Goal: Transaction & Acquisition: Purchase product/service

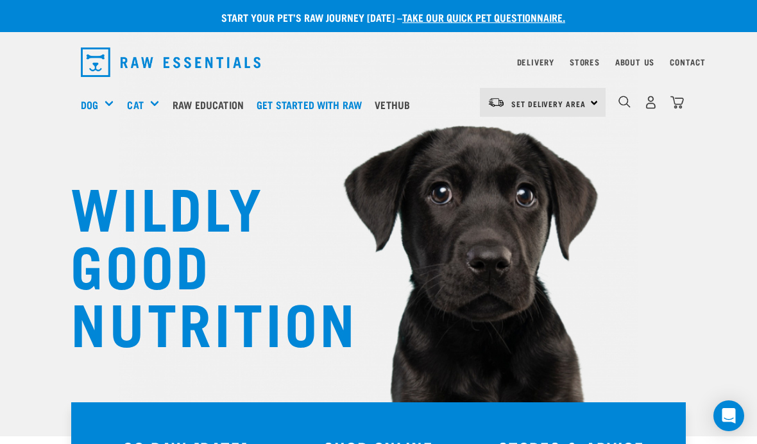
click at [652, 108] on img "dropdown navigation" at bounding box center [650, 102] width 13 height 13
click at [653, 104] on img "dropdown navigation" at bounding box center [650, 102] width 13 height 13
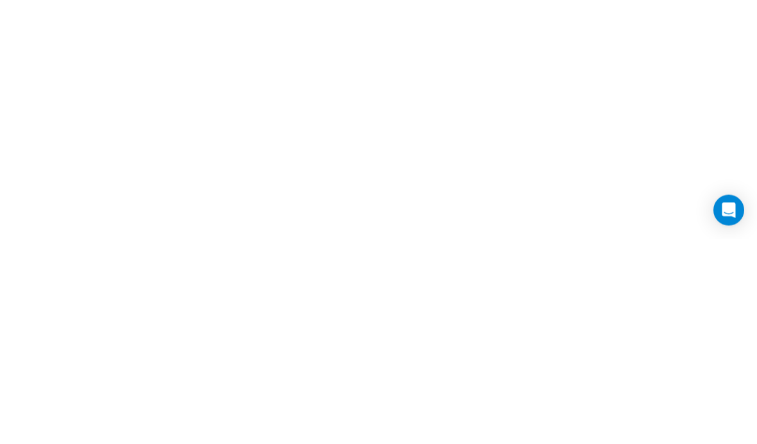
scroll to position [209, 0]
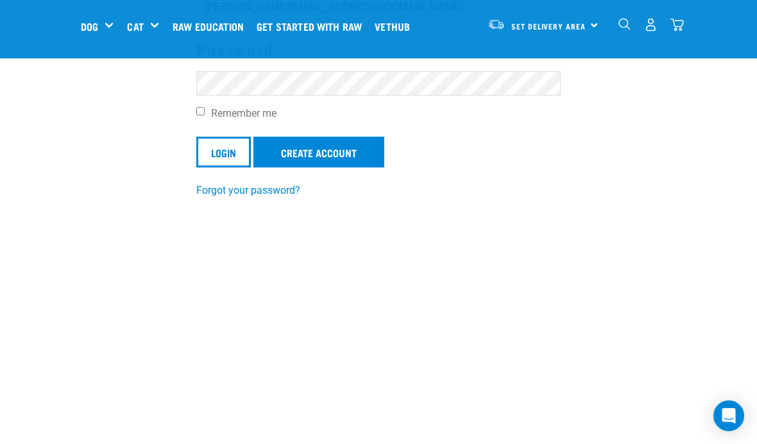
click at [224, 151] on input "Login" at bounding box center [223, 152] width 55 height 31
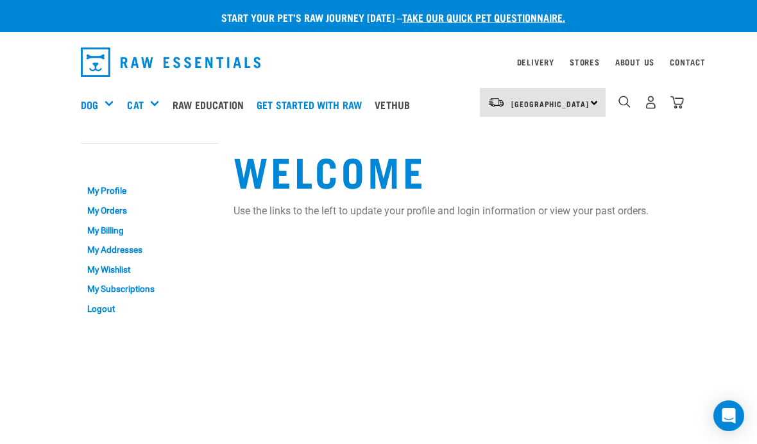
click at [0, 0] on div "Mixes & Minces" at bounding box center [0, 0] width 0 height 0
click at [0, 0] on h5 "Shop All Dog" at bounding box center [0, 0] width 0 height 0
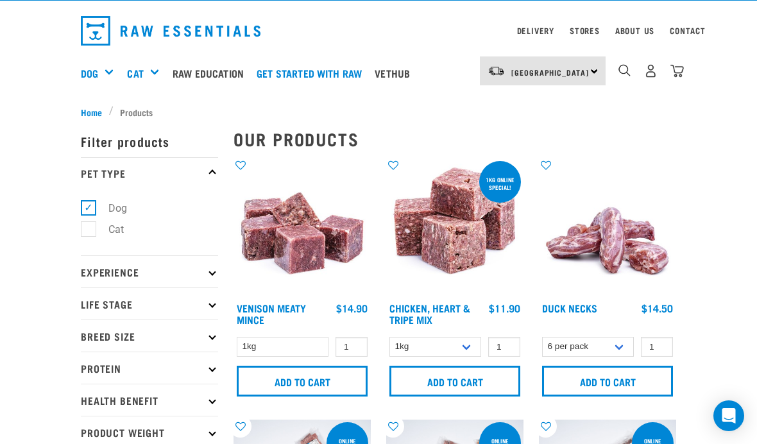
scroll to position [30, 0]
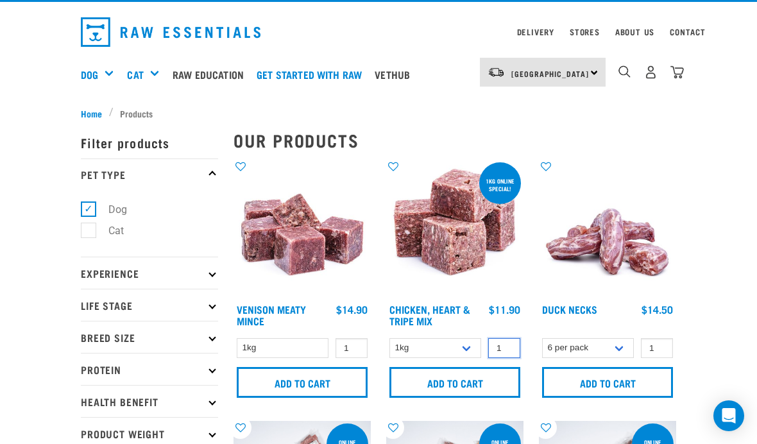
click at [506, 347] on input "1" at bounding box center [505, 348] width 32 height 20
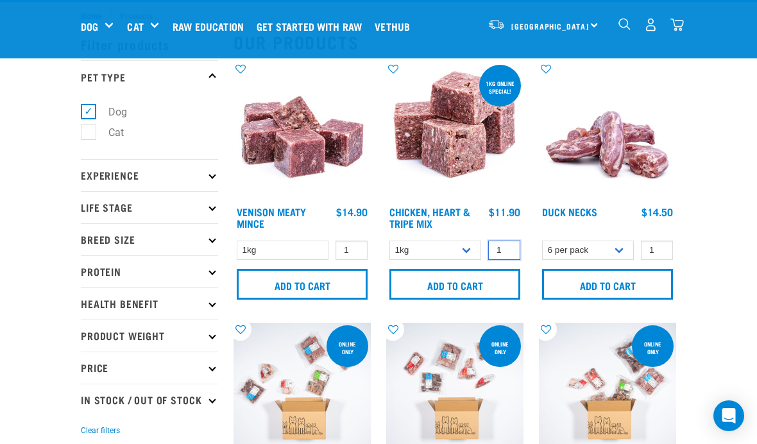
scroll to position [30, 0]
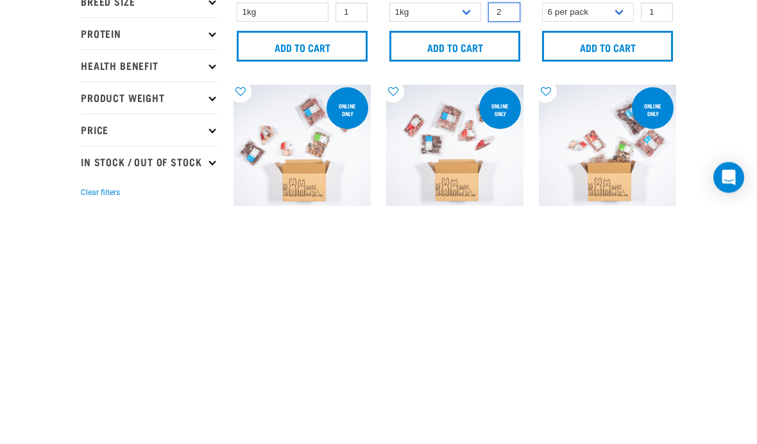
type input "2"
click at [458, 270] on input "Add to cart" at bounding box center [455, 285] width 131 height 31
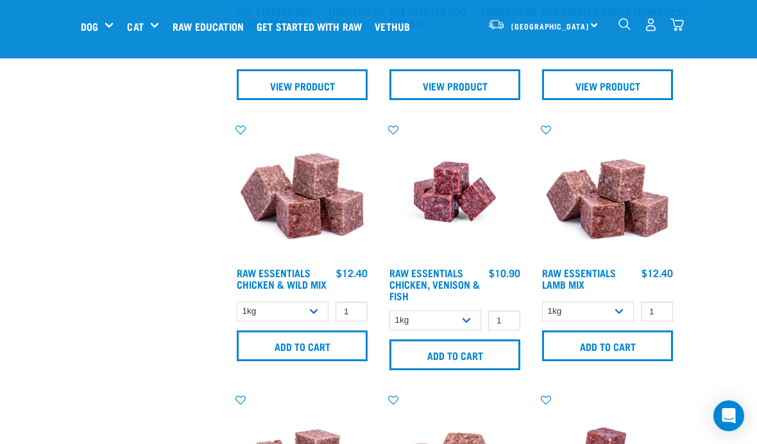
scroll to position [753, 0]
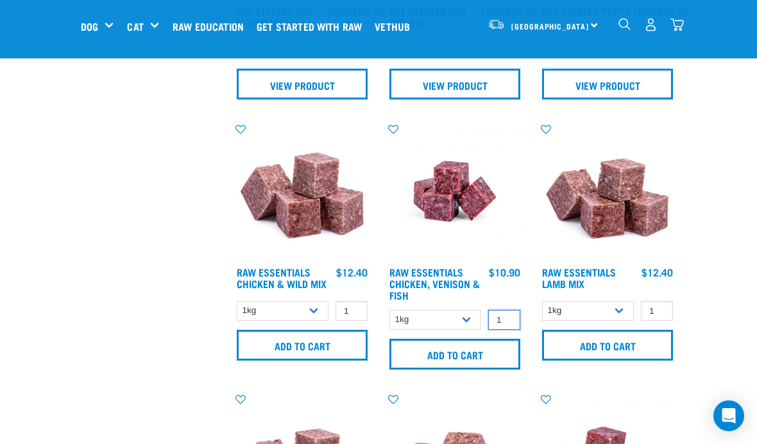
click at [505, 319] on input "1" at bounding box center [505, 320] width 32 height 20
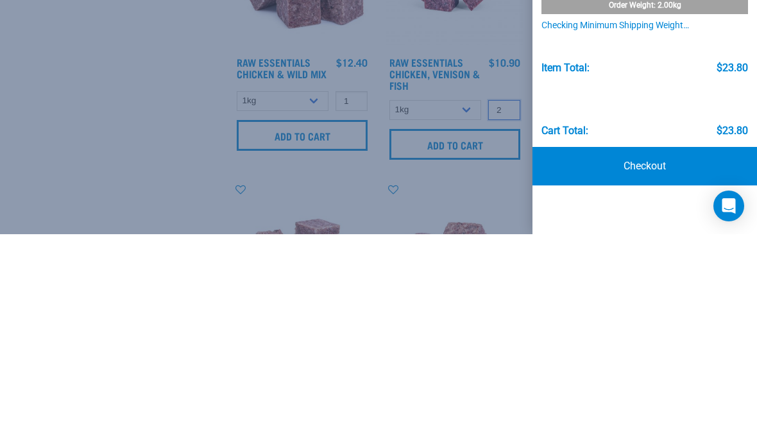
type input "2"
click at [55, 157] on div at bounding box center [378, 222] width 757 height 444
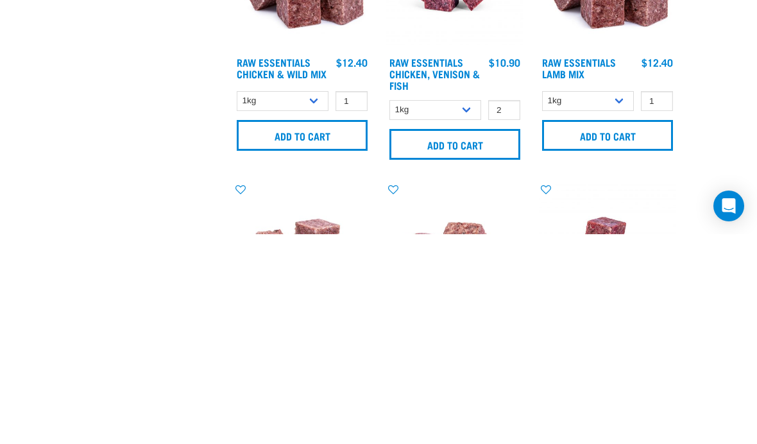
scroll to position [963, 0]
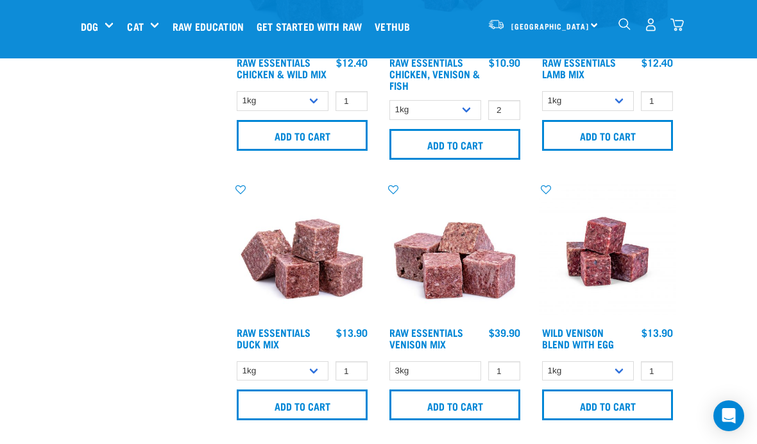
click at [475, 146] on input "Add to cart" at bounding box center [455, 144] width 131 height 31
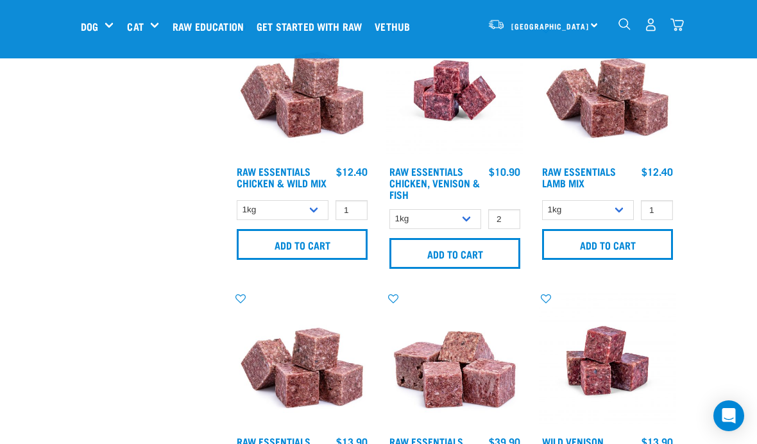
scroll to position [854, 0]
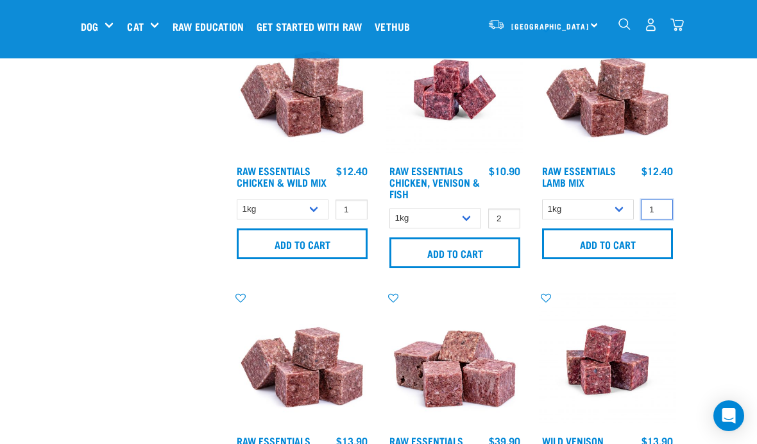
click at [662, 207] on input "1" at bounding box center [657, 210] width 32 height 20
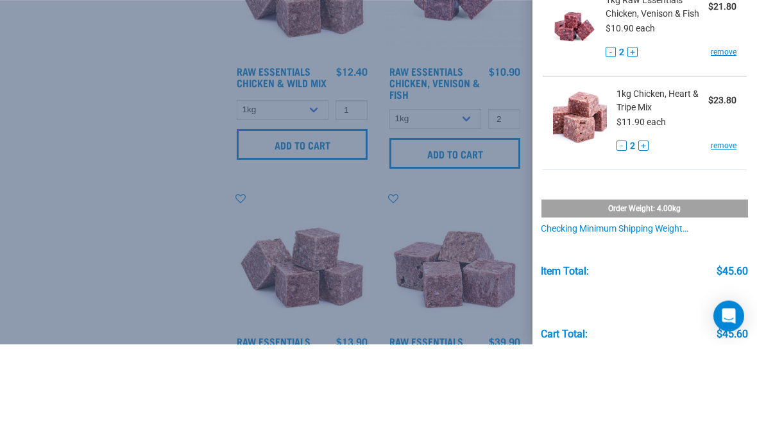
type input "2"
click at [87, 168] on div at bounding box center [378, 222] width 757 height 444
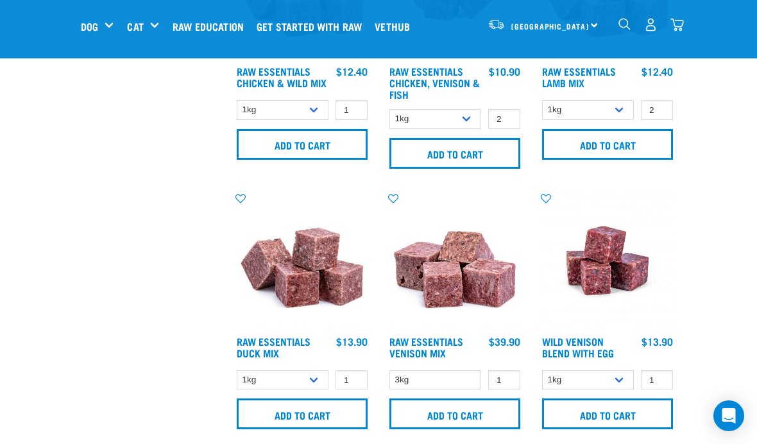
click at [623, 150] on input "Add to cart" at bounding box center [607, 144] width 131 height 31
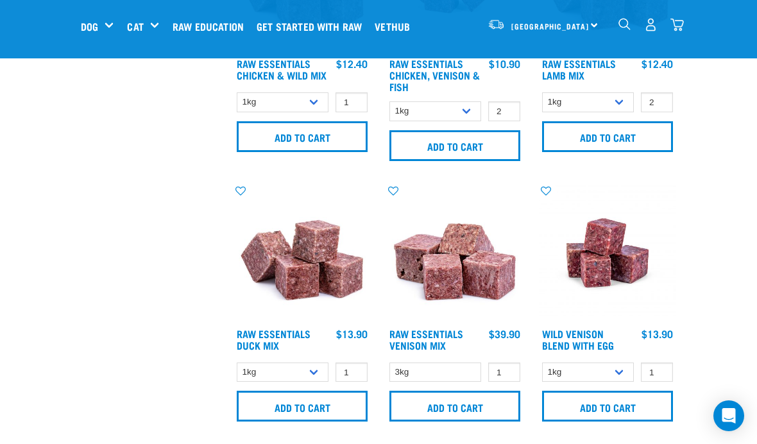
scroll to position [953, 0]
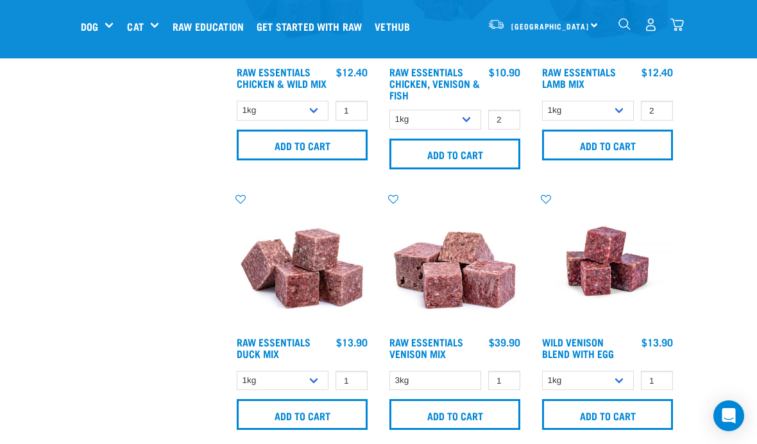
click at [682, 22] on img "dropdown navigation" at bounding box center [677, 24] width 13 height 13
click at [679, 28] on img "dropdown navigation" at bounding box center [677, 24] width 13 height 13
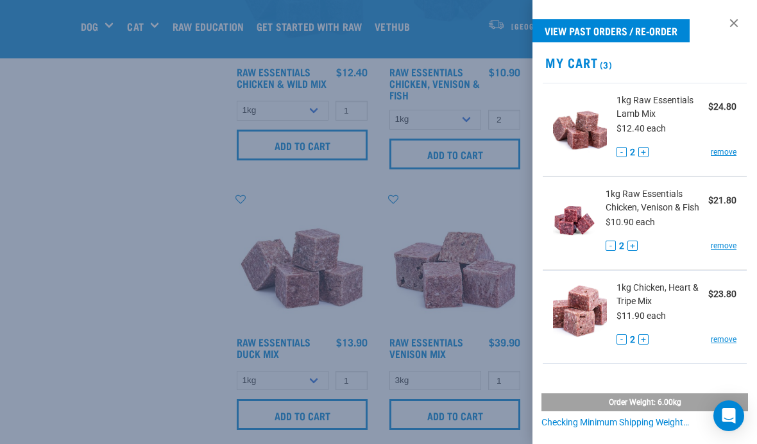
click at [53, 266] on div at bounding box center [378, 222] width 757 height 444
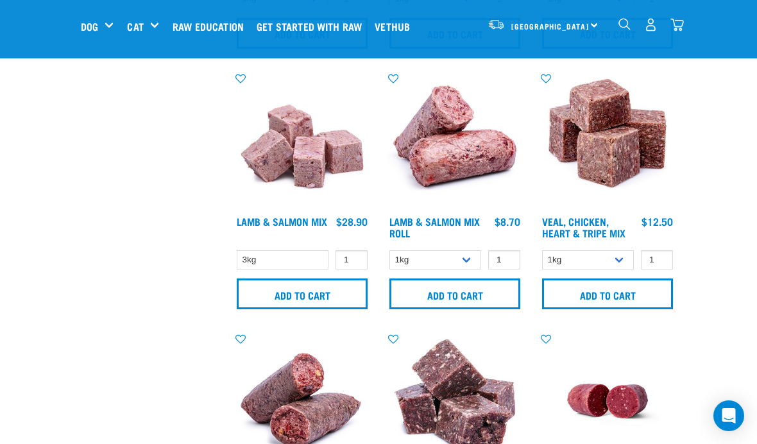
scroll to position [1859, 0]
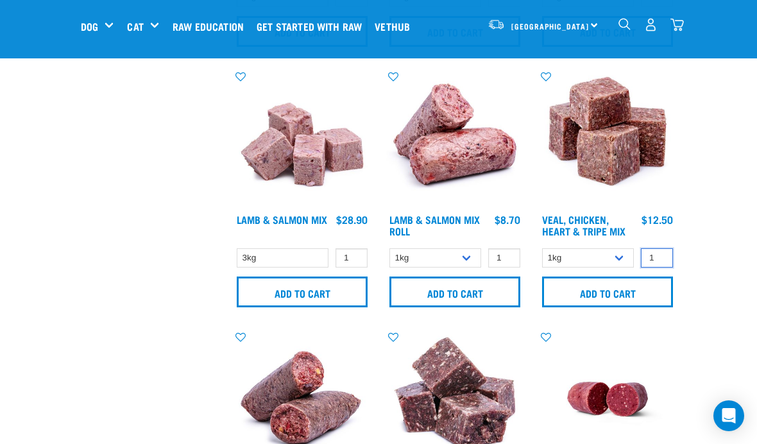
click at [661, 256] on input "1" at bounding box center [657, 258] width 32 height 20
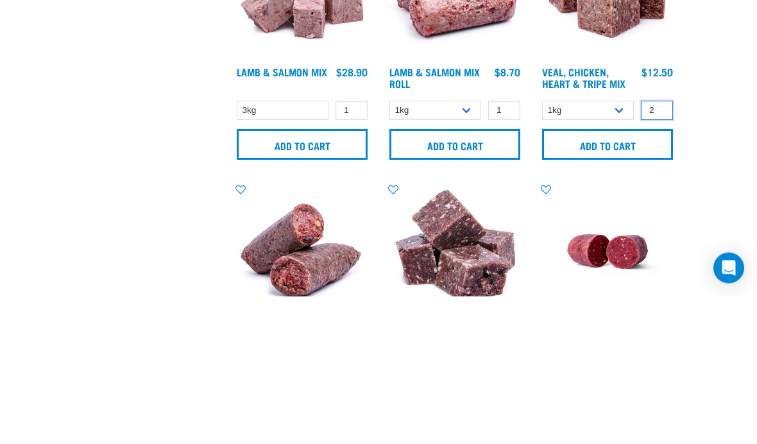
type input "2"
click at [611, 277] on input "Add to cart" at bounding box center [607, 292] width 131 height 31
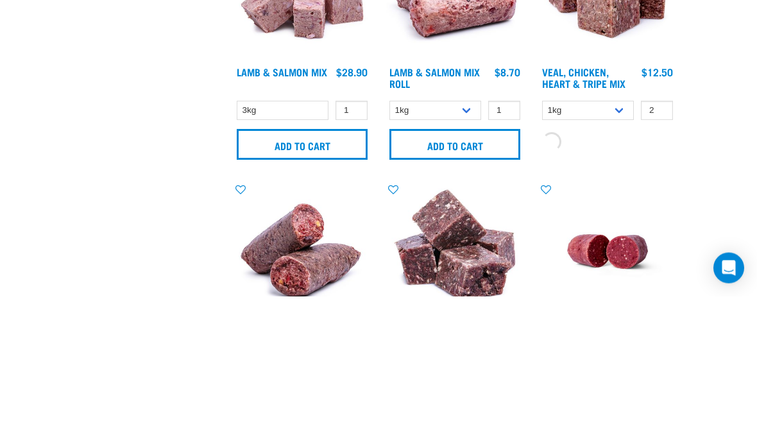
scroll to position [2007, 0]
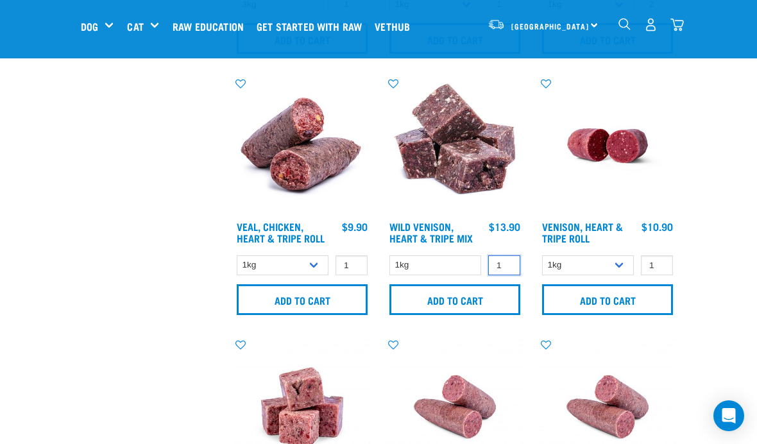
click at [511, 266] on input "1" at bounding box center [505, 265] width 32 height 20
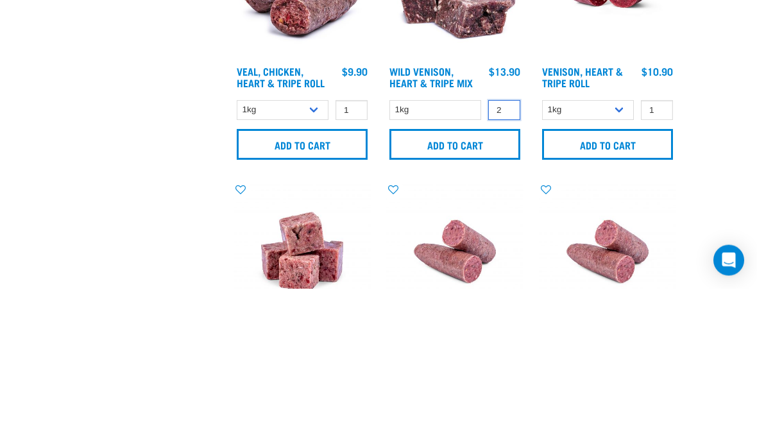
type input "2"
click at [485, 285] on input "Add to cart" at bounding box center [455, 300] width 131 height 31
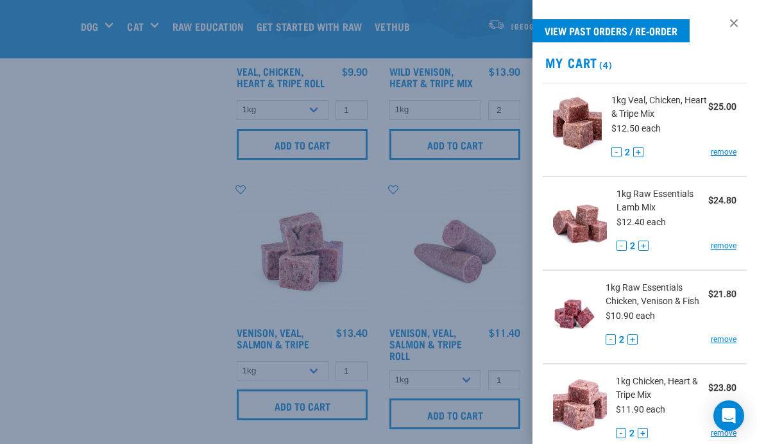
click at [96, 290] on div at bounding box center [378, 222] width 757 height 444
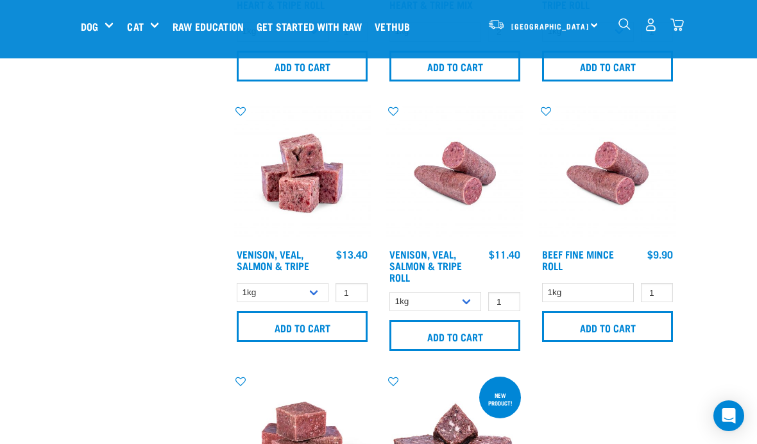
scroll to position [2369, 0]
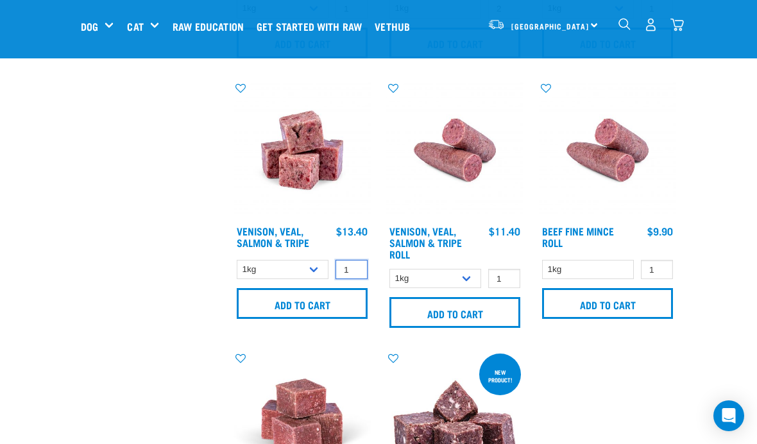
click at [358, 276] on input "1" at bounding box center [352, 270] width 32 height 20
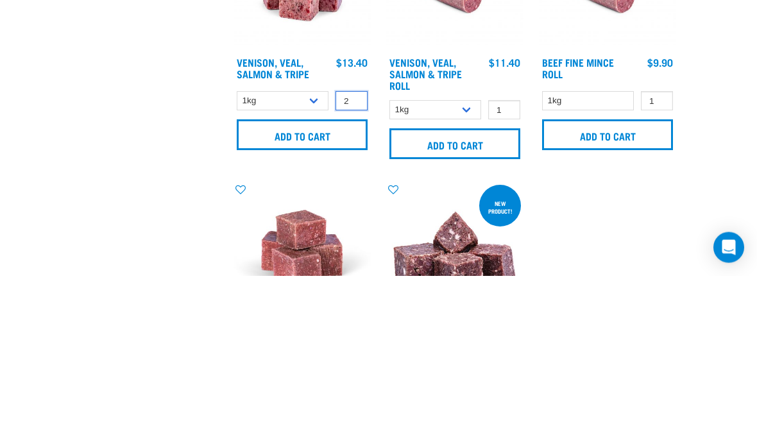
type input "2"
click at [317, 288] on input "Add to cart" at bounding box center [302, 303] width 131 height 31
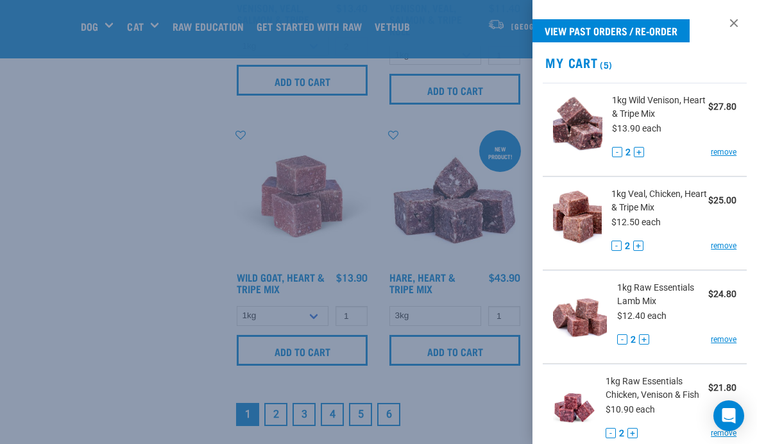
scroll to position [2607, 0]
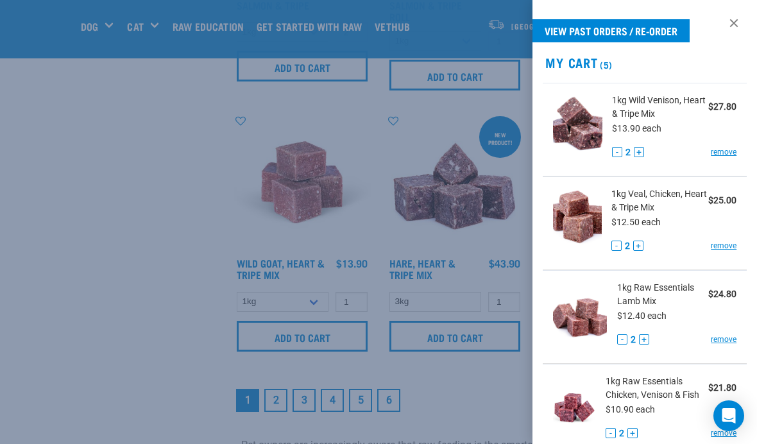
click at [114, 297] on div at bounding box center [378, 222] width 757 height 444
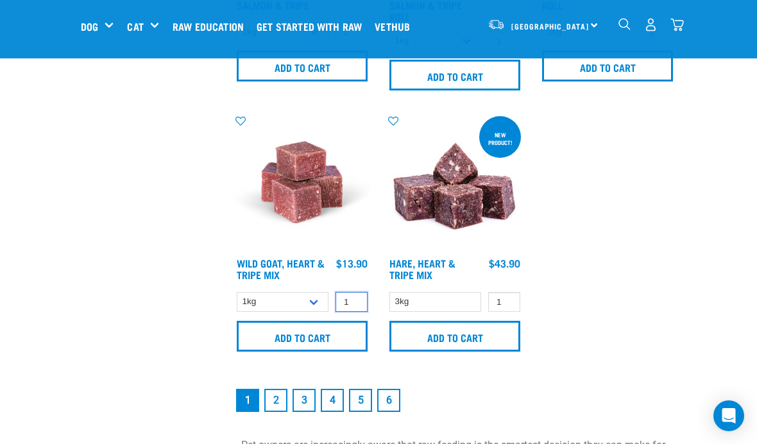
click at [352, 306] on input "1" at bounding box center [352, 302] width 32 height 20
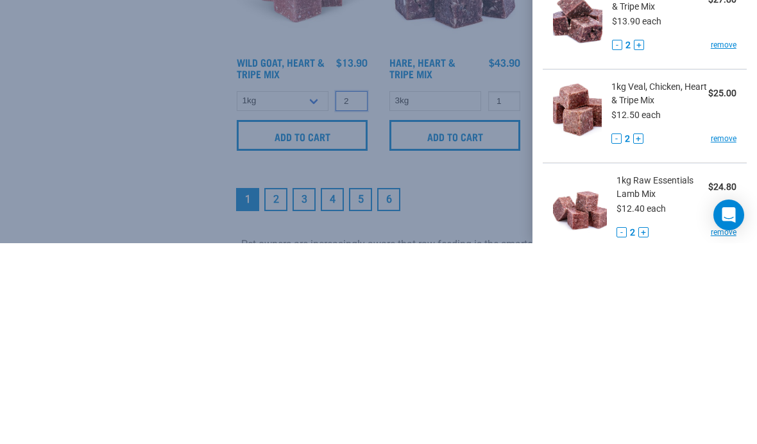
type input "2"
click at [318, 144] on div at bounding box center [378, 222] width 757 height 444
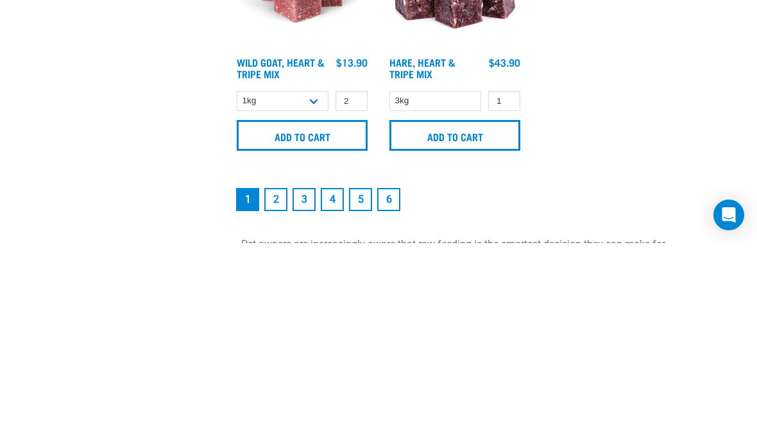
scroll to position [2808, 0]
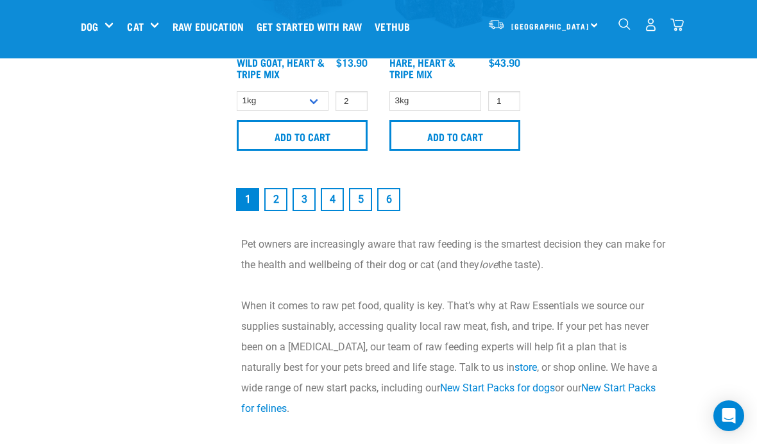
click at [324, 141] on input "Add to cart" at bounding box center [302, 135] width 131 height 31
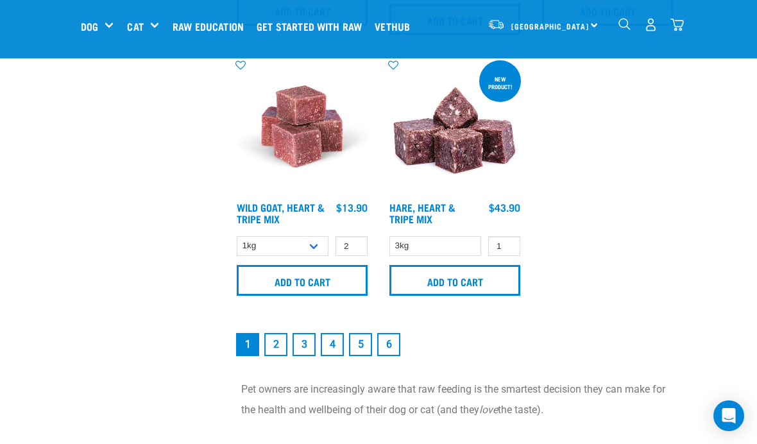
scroll to position [2662, 0]
click at [673, 26] on img "dropdown navigation" at bounding box center [677, 24] width 13 height 13
click at [680, 21] on img "dropdown navigation" at bounding box center [677, 24] width 13 height 13
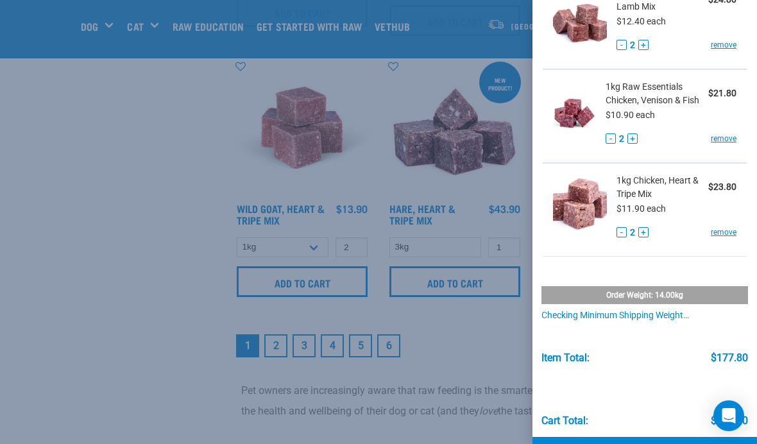
scroll to position [2661, 0]
click at [118, 297] on div at bounding box center [378, 222] width 757 height 444
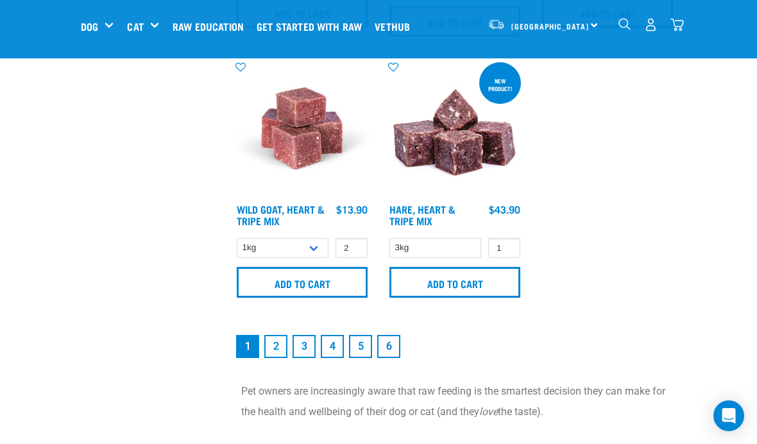
click at [279, 349] on link "2" at bounding box center [275, 346] width 23 height 23
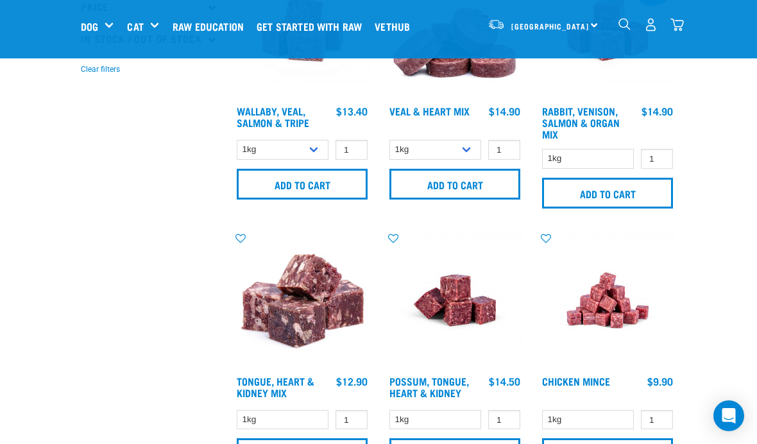
scroll to position [392, 0]
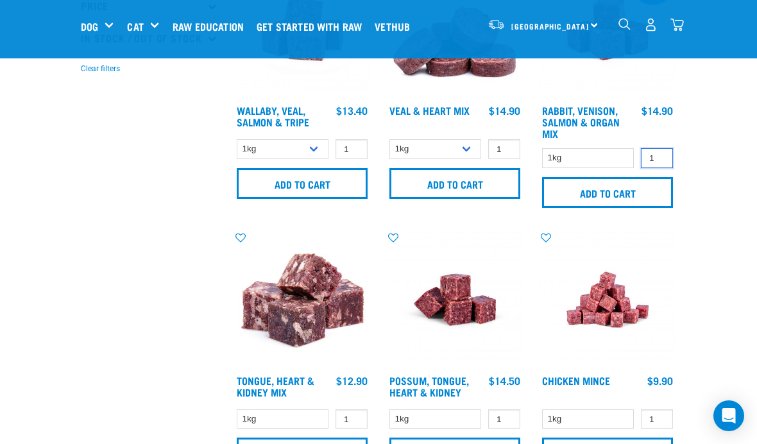
click at [659, 156] on input "1" at bounding box center [657, 158] width 32 height 20
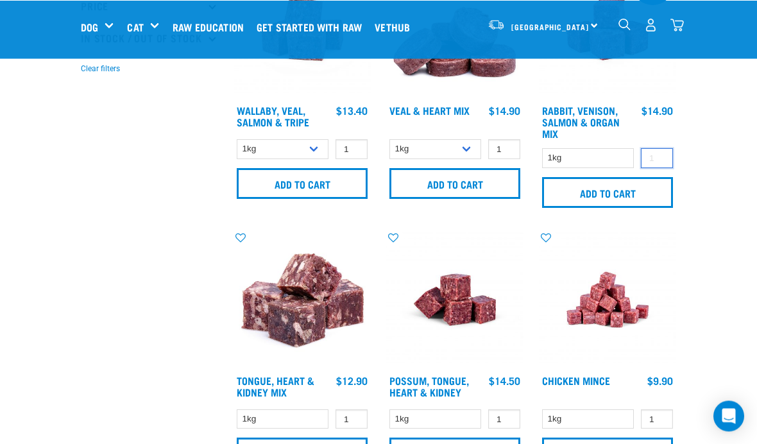
scroll to position [392, 0]
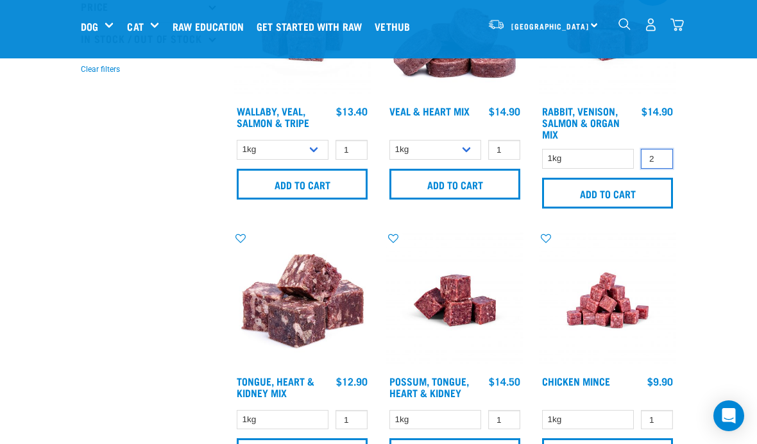
type input "2"
click at [604, 194] on input "Add to cart" at bounding box center [607, 193] width 131 height 31
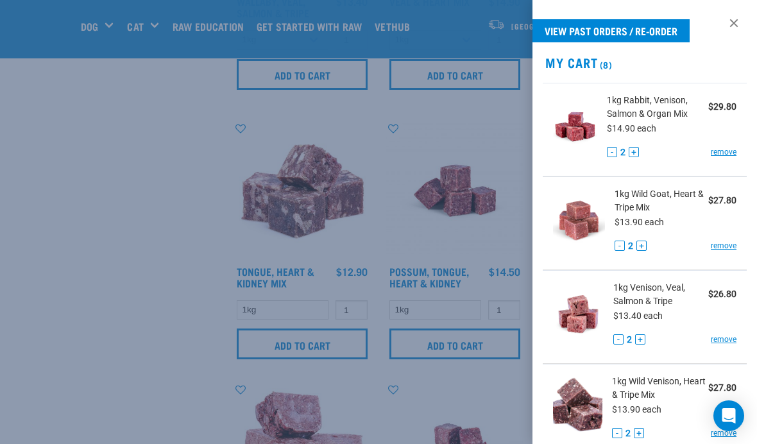
scroll to position [502, 0]
click at [738, 30] on link at bounding box center [734, 23] width 21 height 21
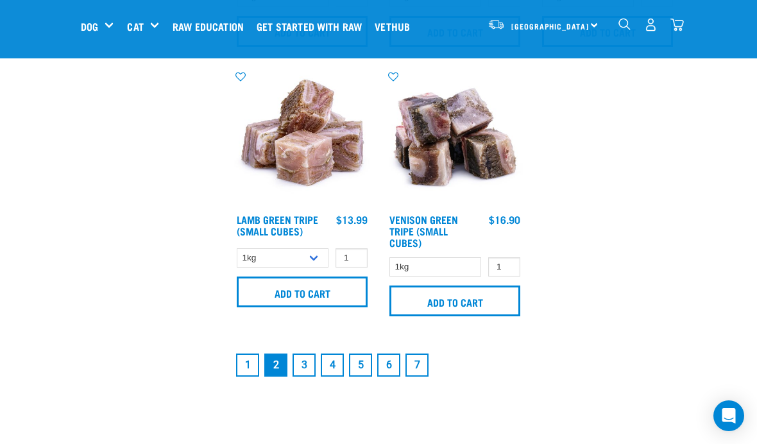
scroll to position [2657, 0]
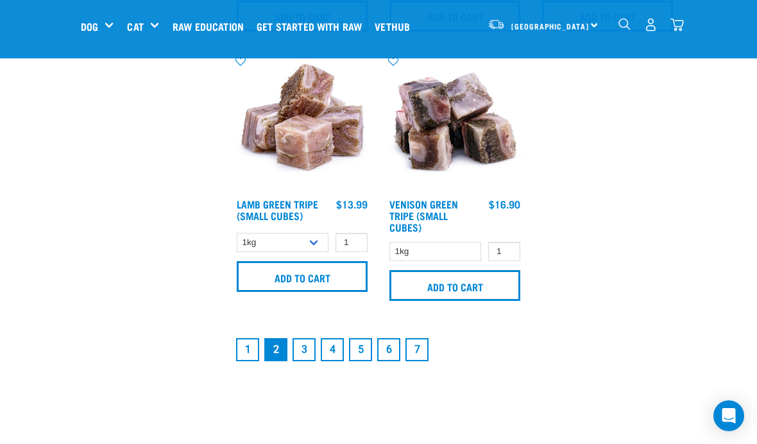
click at [300, 350] on link "3" at bounding box center [304, 349] width 23 height 23
click at [303, 338] on link "3" at bounding box center [304, 349] width 23 height 23
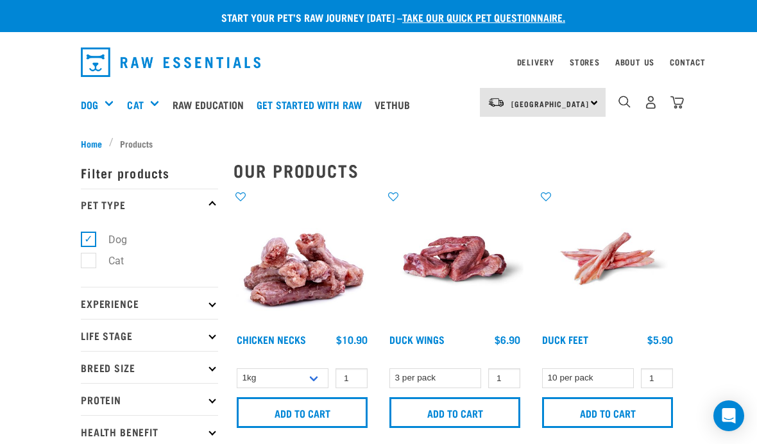
click at [0, 0] on div "Bones" at bounding box center [0, 0] width 0 height 0
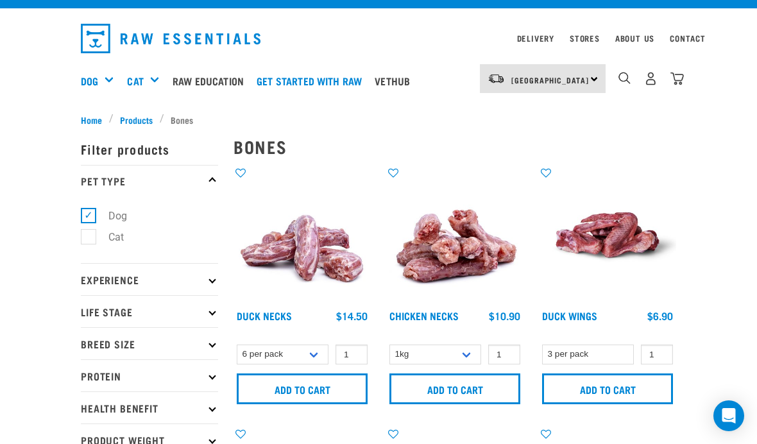
scroll to position [46, 0]
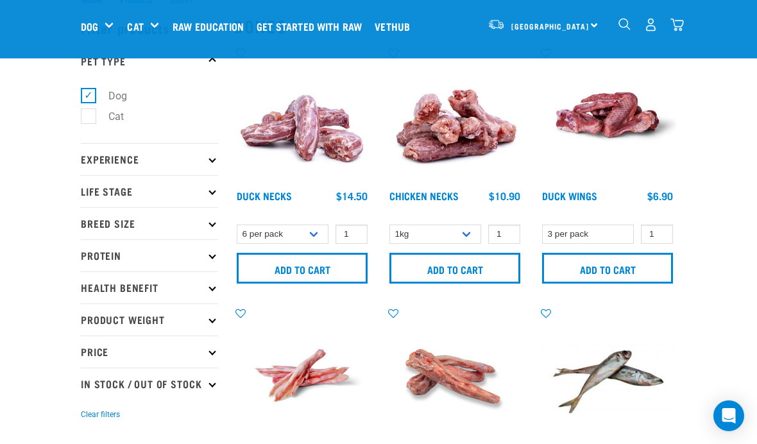
click at [329, 272] on input "Add to cart" at bounding box center [302, 268] width 131 height 31
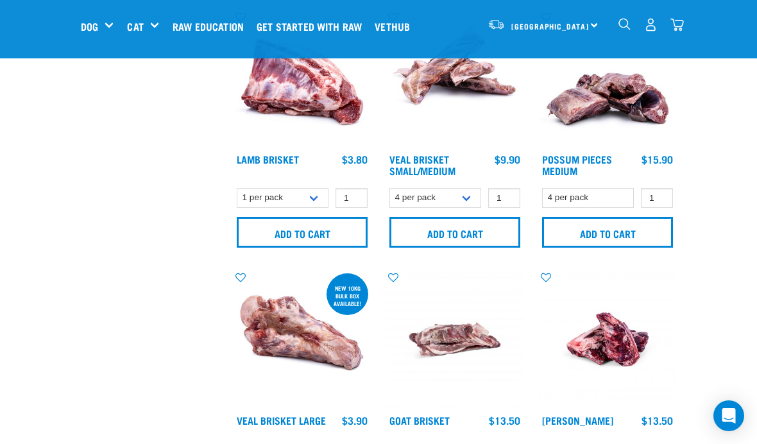
scroll to position [871, 0]
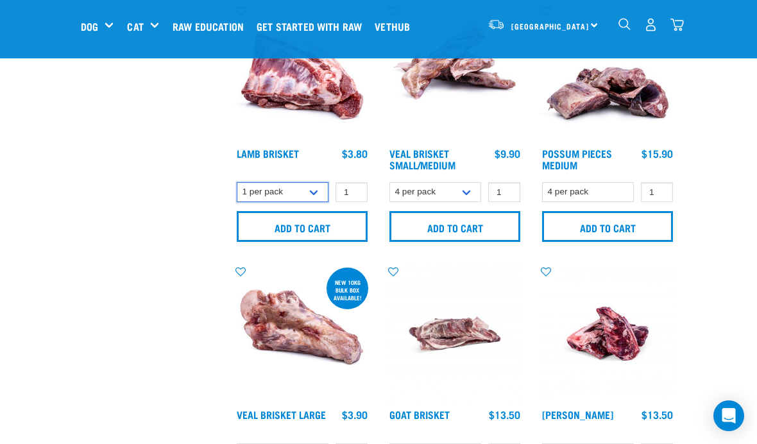
click at [302, 192] on select "1 per pack 4 per pack" at bounding box center [283, 192] width 92 height 20
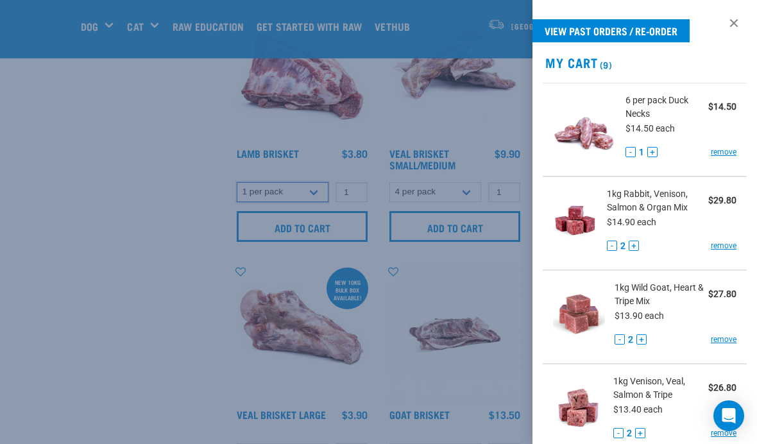
select select "813"
click at [354, 190] on div at bounding box center [378, 222] width 757 height 444
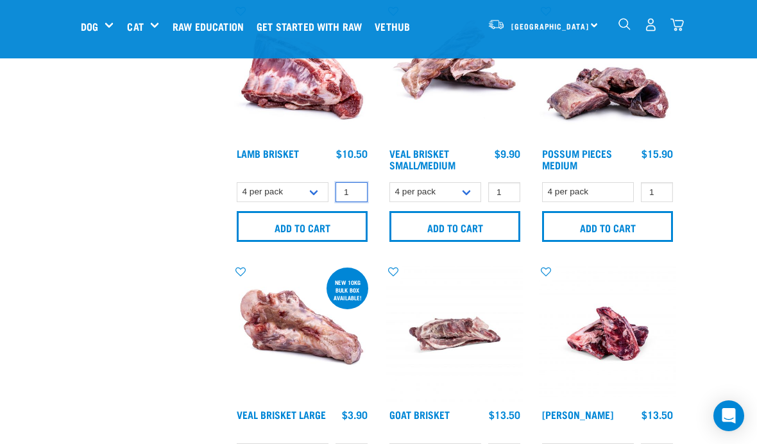
click at [354, 193] on input "1" at bounding box center [352, 192] width 32 height 20
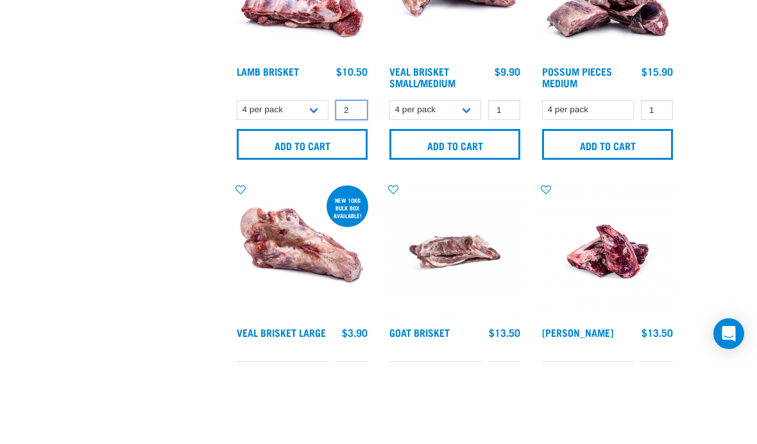
type input "2"
click at [313, 211] on input "Add to cart" at bounding box center [302, 226] width 131 height 31
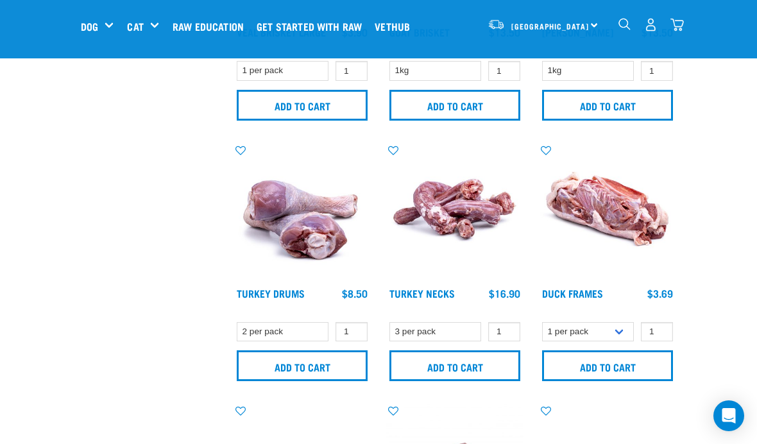
scroll to position [1265, 0]
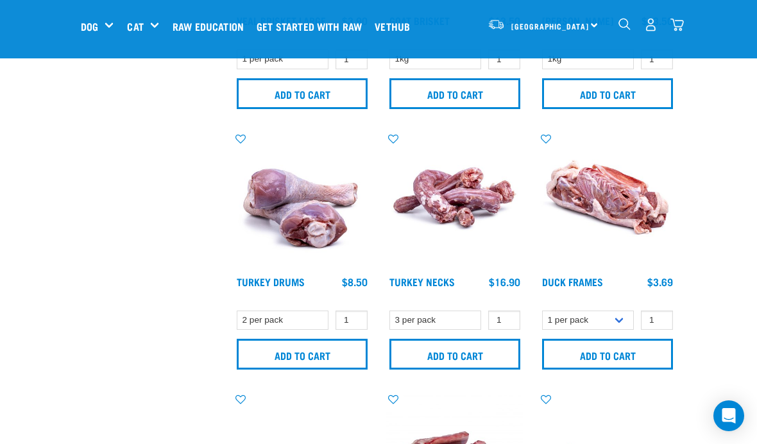
click at [492, 354] on input "Add to cart" at bounding box center [455, 354] width 131 height 31
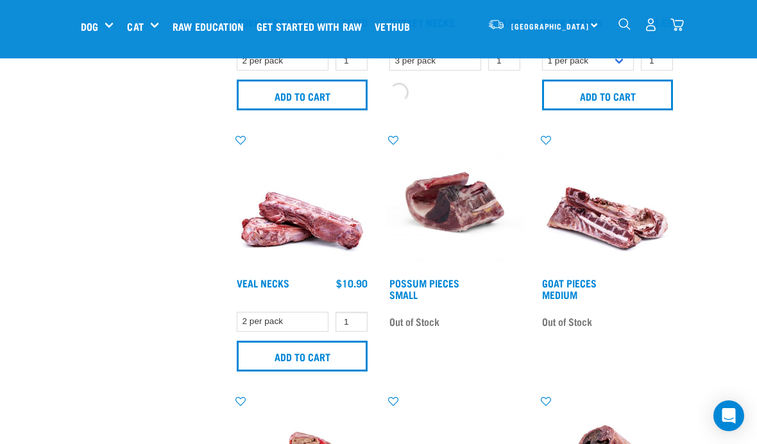
scroll to position [1525, 0]
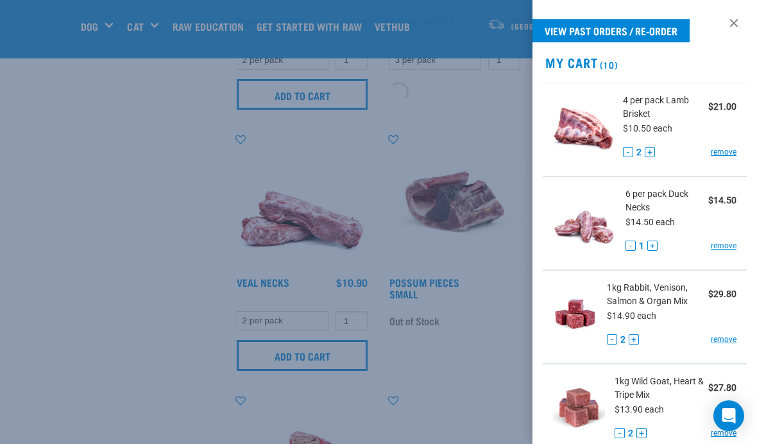
click at [80, 339] on div at bounding box center [378, 222] width 757 height 444
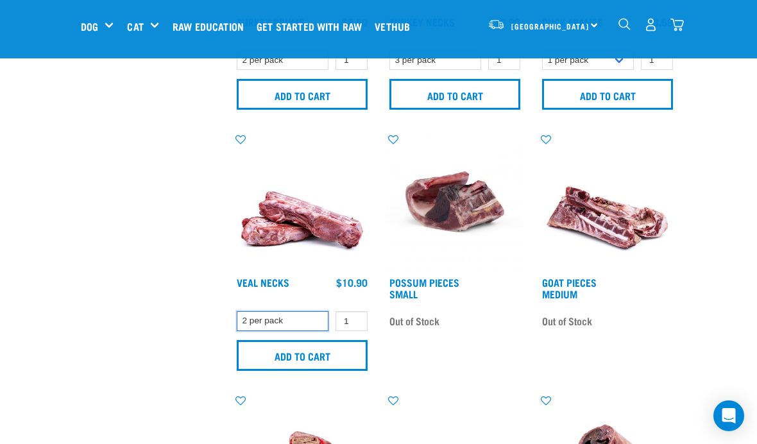
click at [297, 324] on select "2 per pack" at bounding box center [283, 321] width 92 height 20
click at [357, 320] on input "1" at bounding box center [352, 321] width 32 height 20
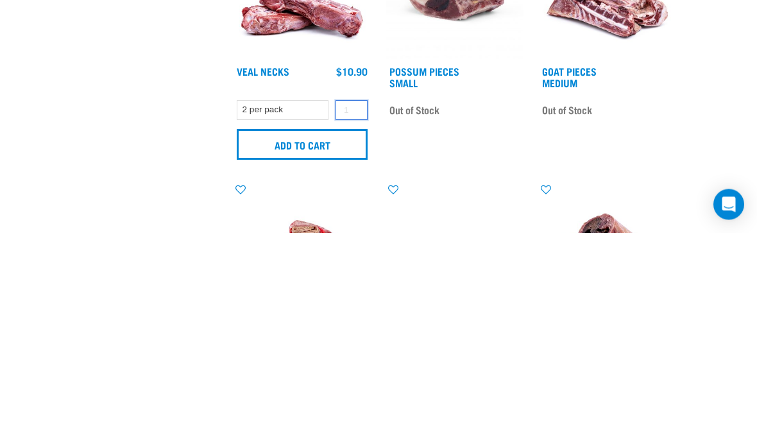
type input "2"
type input "3"
click at [304, 341] on input "Add to cart" at bounding box center [302, 356] width 131 height 31
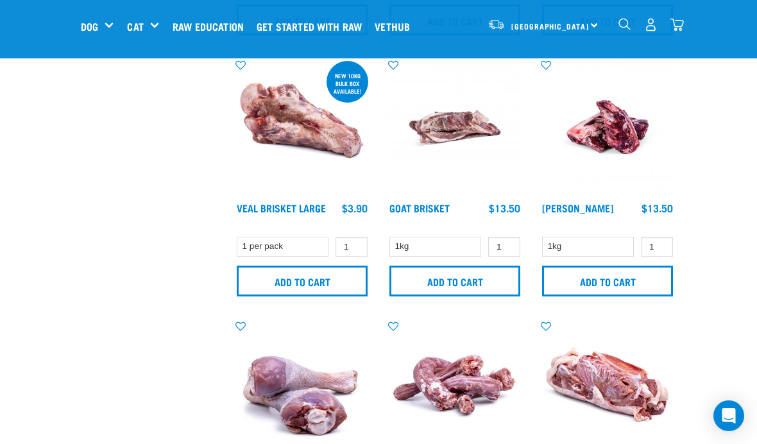
scroll to position [988, 0]
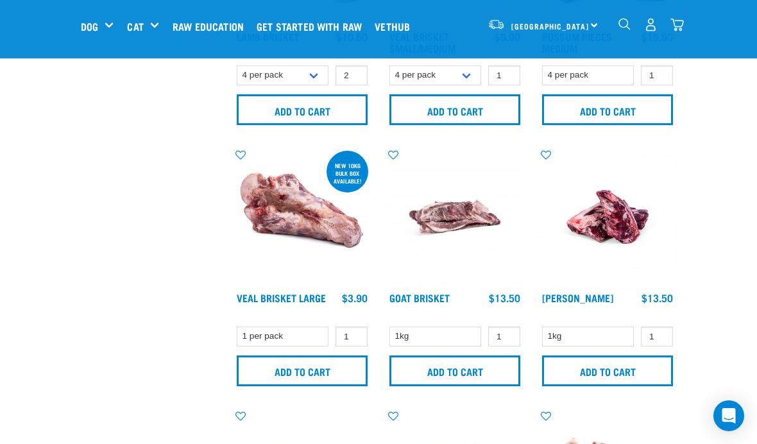
click at [680, 18] on img "dropdown navigation" at bounding box center [677, 24] width 13 height 13
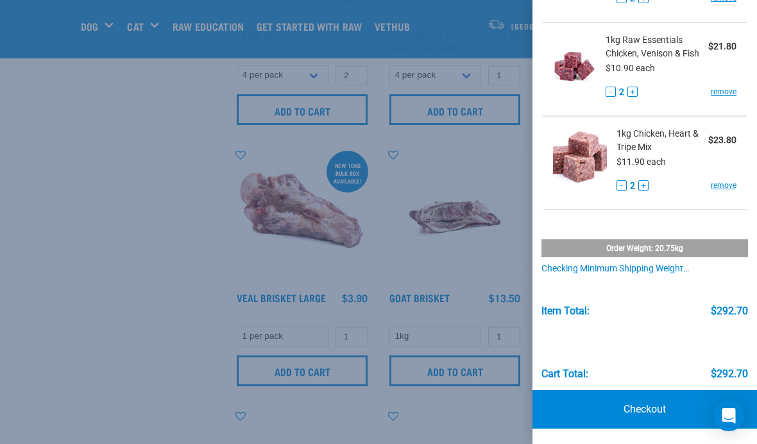
scroll to position [997, 0]
click at [634, 403] on link "Checkout" at bounding box center [645, 410] width 225 height 39
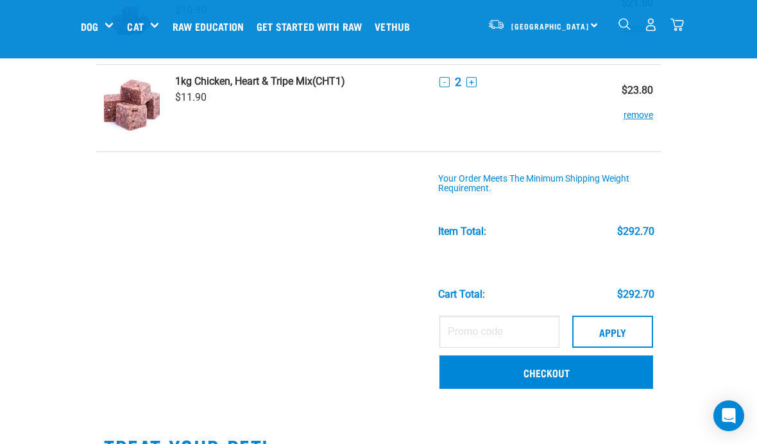
scroll to position [1007, 0]
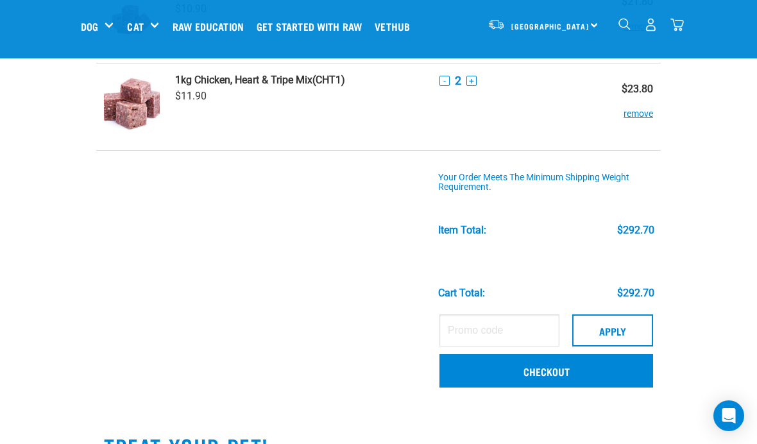
click at [562, 372] on link "Checkout" at bounding box center [547, 370] width 214 height 33
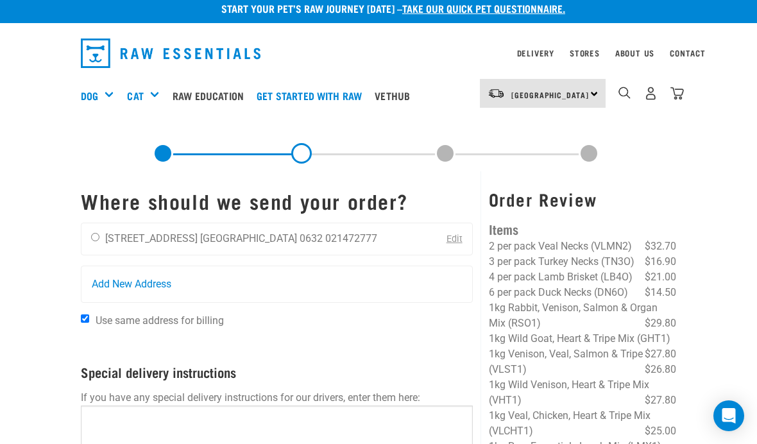
scroll to position [37, 0]
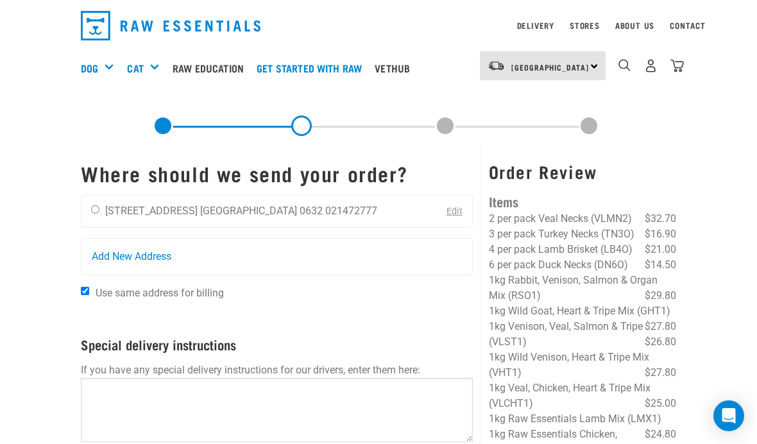
click at [99, 205] on input "radio" at bounding box center [95, 209] width 8 height 8
radio input "true"
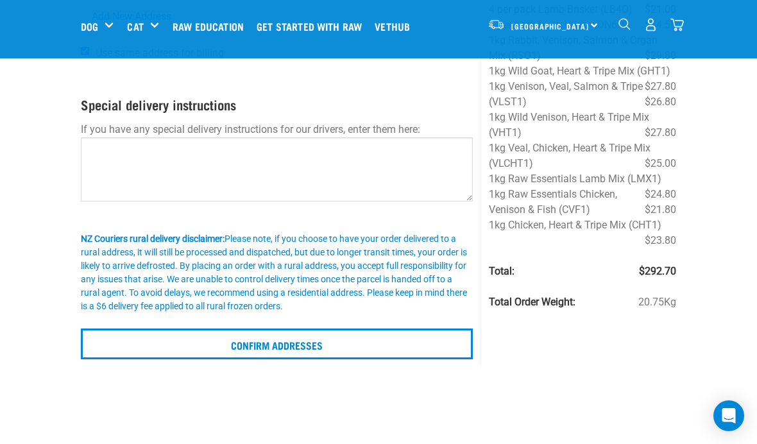
scroll to position [181, 0]
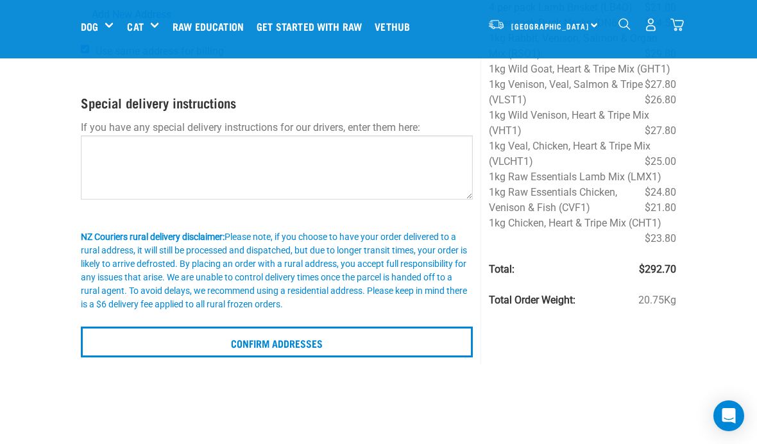
click at [349, 343] on input "Confirm addresses" at bounding box center [277, 342] width 392 height 31
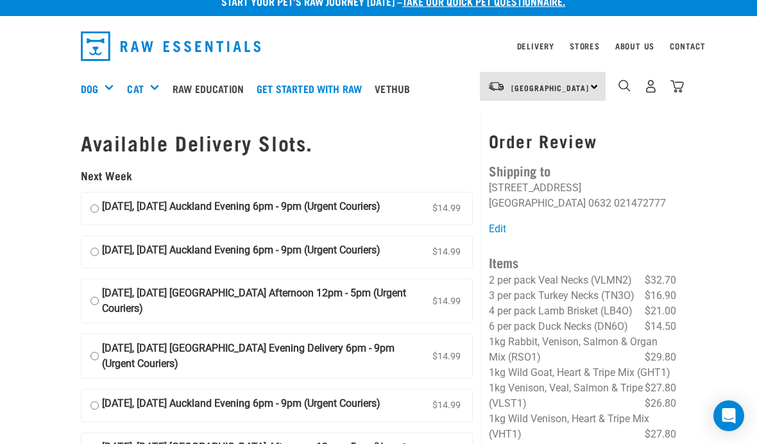
scroll to position [33, 0]
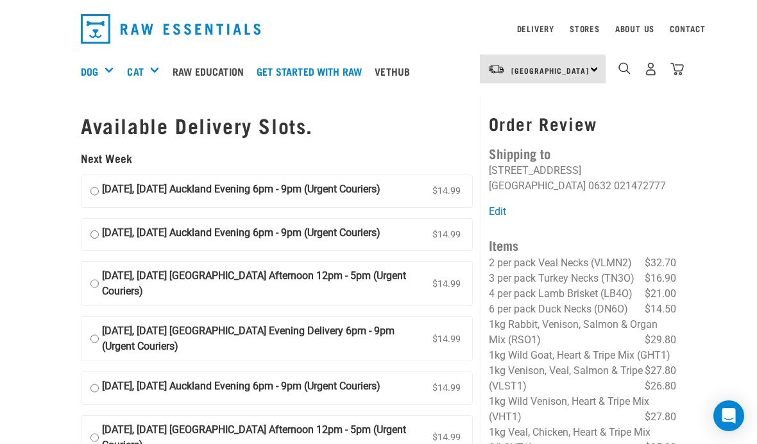
click at [99, 186] on input "[DATE], [DATE] Auckland Evening 6pm - 9pm (Urgent Couriers) $14.99" at bounding box center [95, 191] width 8 height 19
radio input "true"
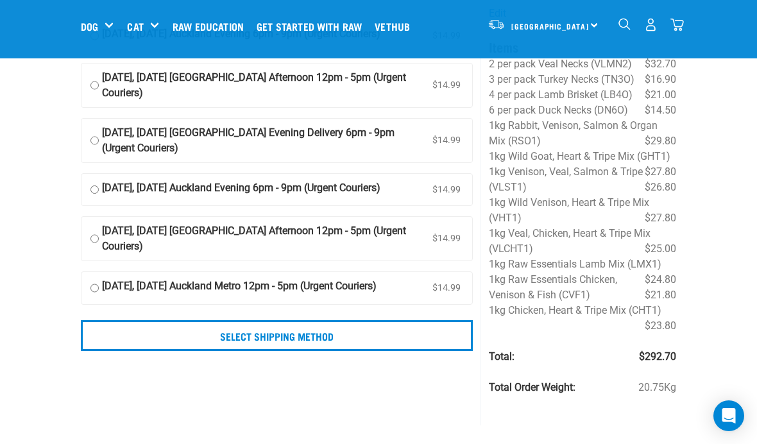
scroll to position [160, 0]
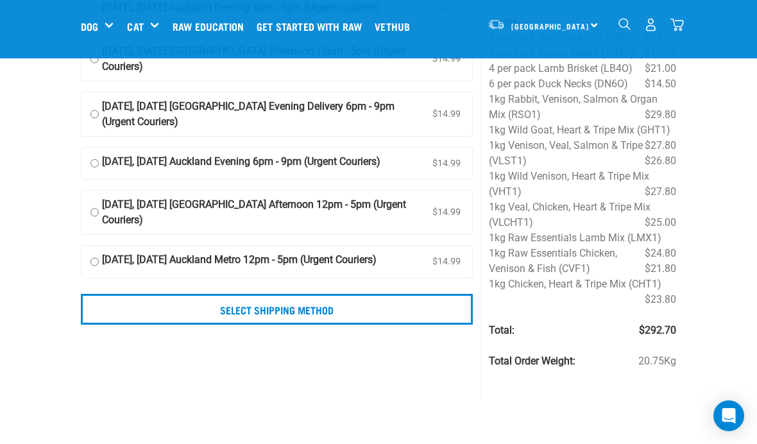
click at [361, 316] on input "Select Shipping Method" at bounding box center [277, 309] width 392 height 31
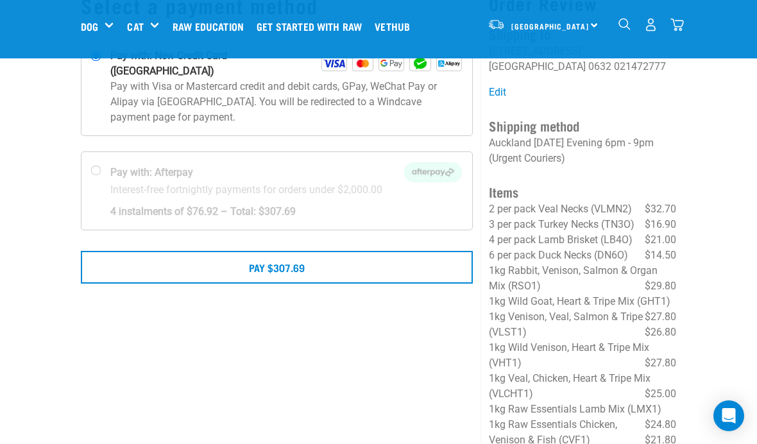
scroll to position [109, 0]
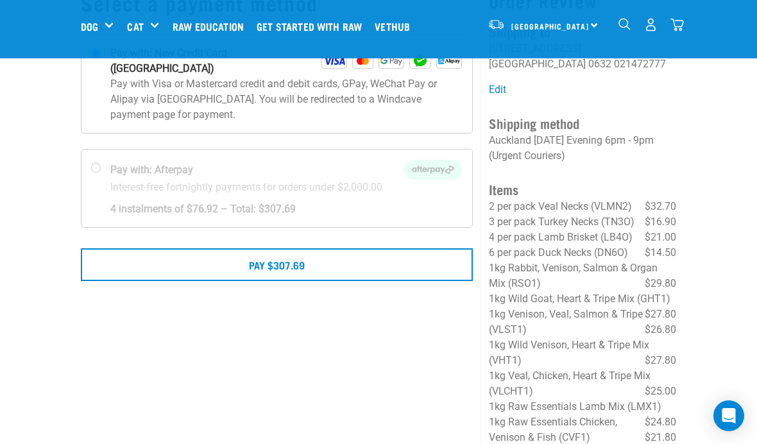
click at [291, 254] on button "Pay $307.69" at bounding box center [277, 264] width 392 height 32
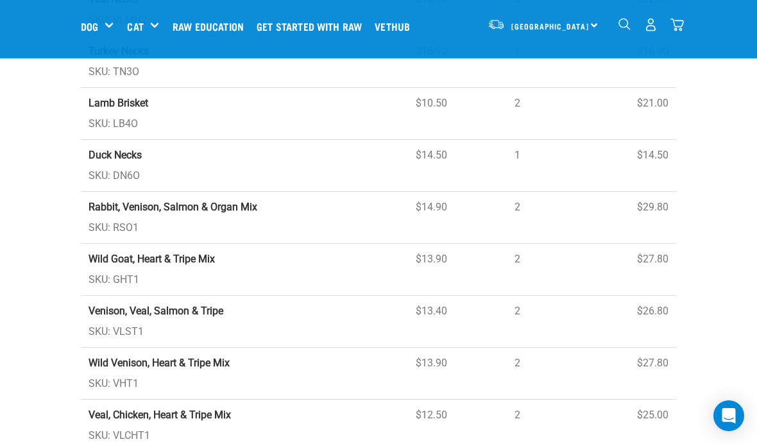
scroll to position [309, 0]
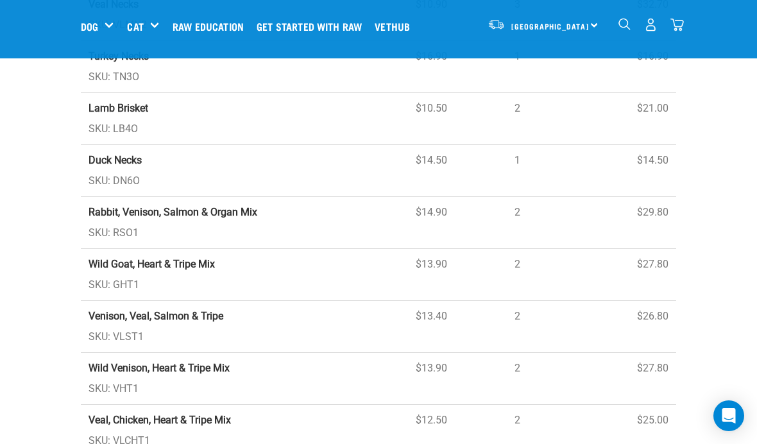
click at [647, 30] on img "dropdown navigation" at bounding box center [650, 24] width 13 height 13
click at [587, 25] on div "[GEOGRAPHIC_DATA] [GEOGRAPHIC_DATA]" at bounding box center [543, 24] width 126 height 29
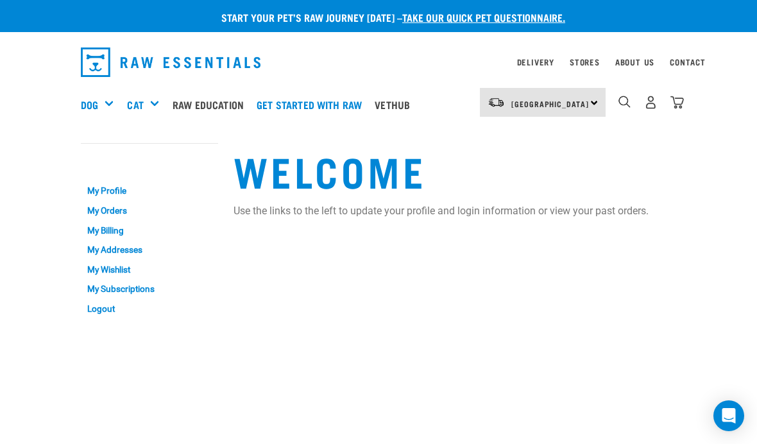
click at [103, 310] on link "Logout" at bounding box center [149, 309] width 137 height 20
